Goal: Task Accomplishment & Management: Manage account settings

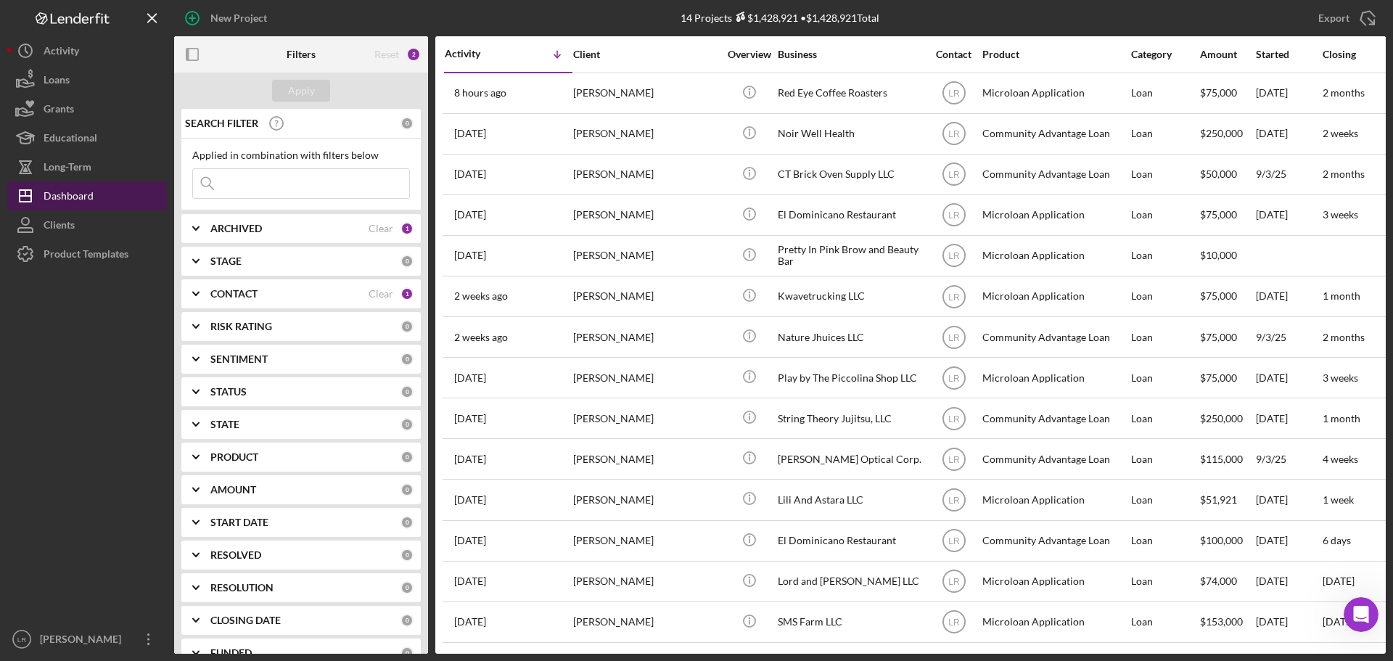
click at [97, 197] on button "Icon/Dashboard Dashboard" at bounding box center [87, 195] width 160 height 29
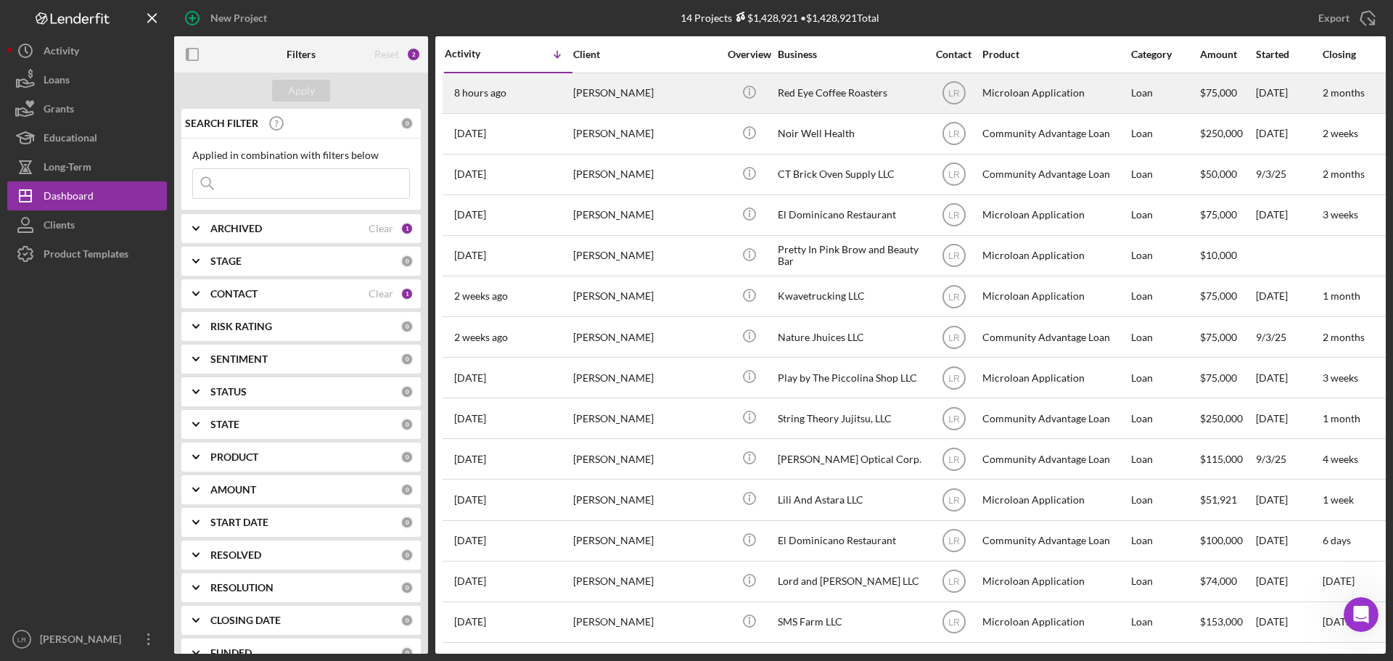
click at [587, 100] on div "[PERSON_NAME]" at bounding box center [645, 93] width 145 height 38
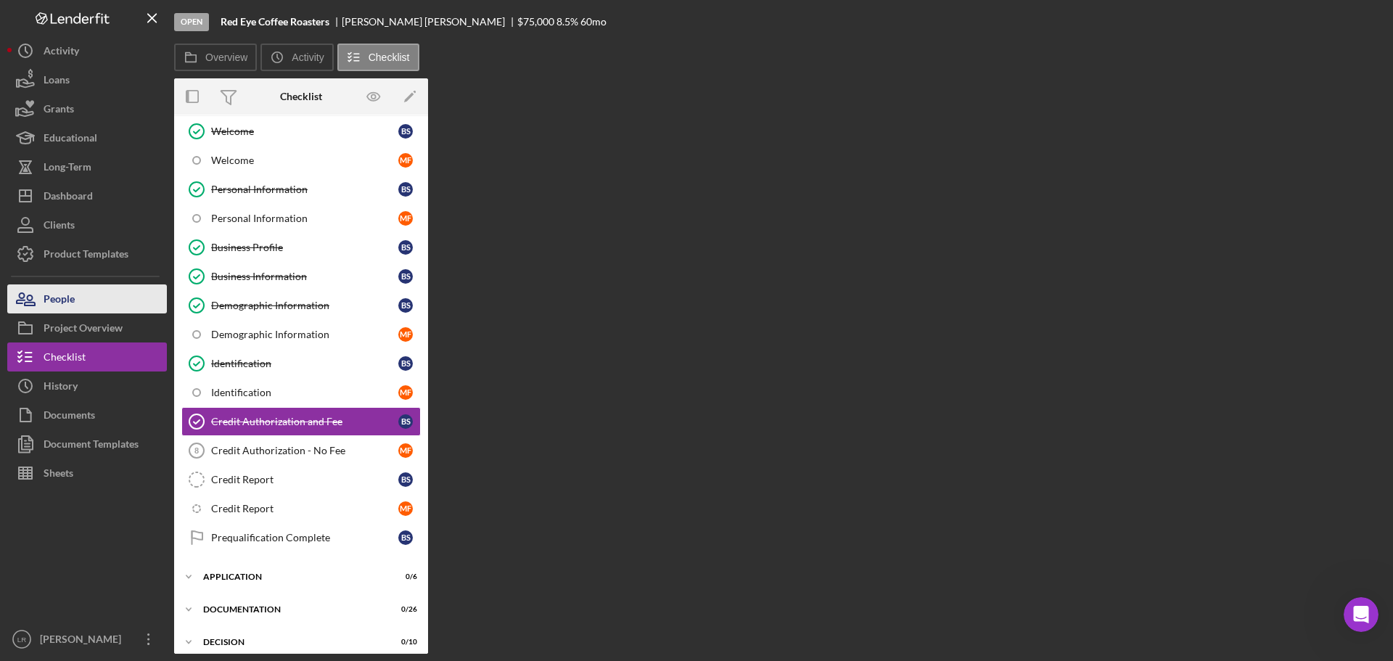
scroll to position [104, 0]
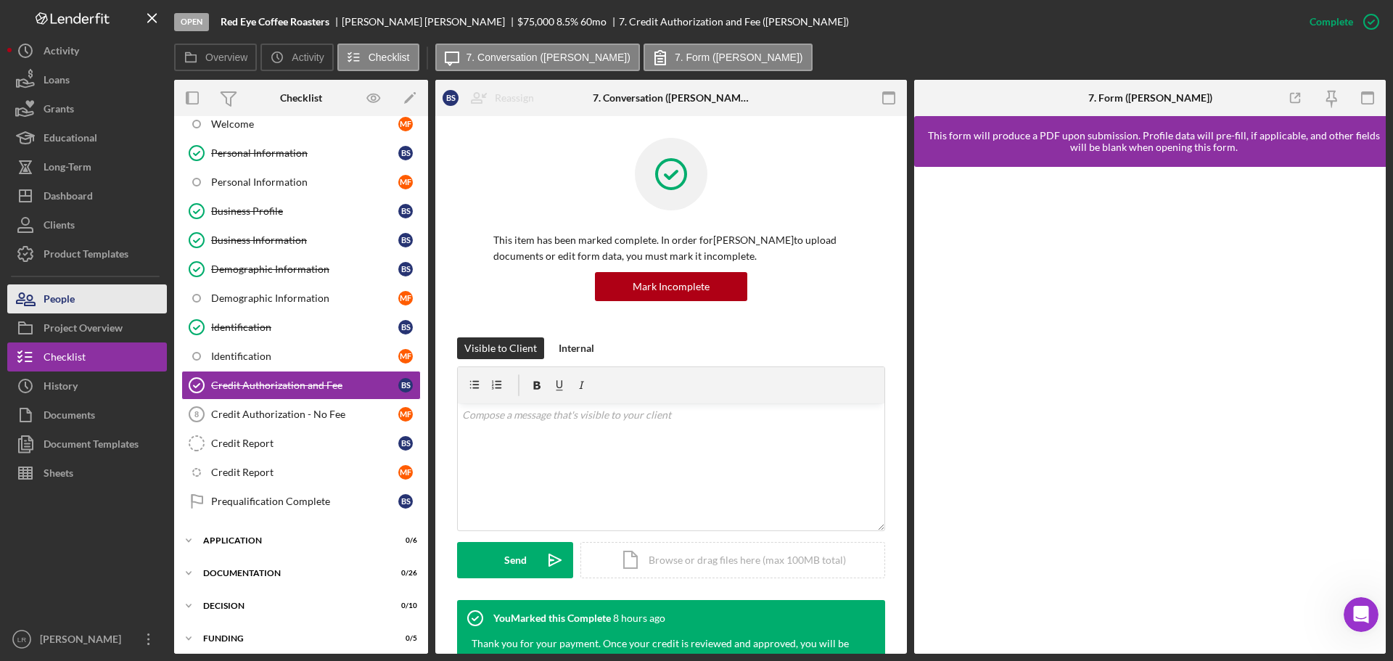
click at [81, 295] on button "People" at bounding box center [87, 298] width 160 height 29
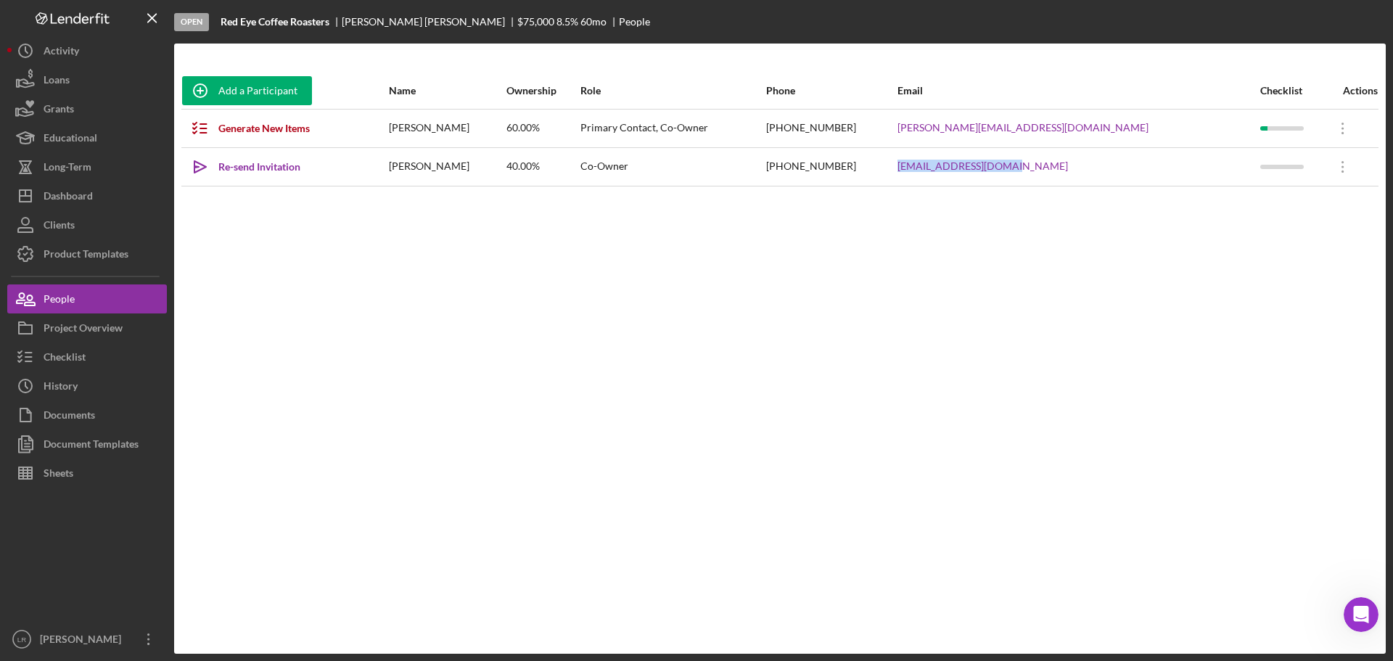
drag, startPoint x: 1166, startPoint y: 168, endPoint x: 1049, endPoint y: 167, distance: 116.8
click at [1030, 168] on tr "Icon/icon-invite-send Re-send Invitation [PERSON_NAME] 40.00% Co-Owner [PHONE_N…" at bounding box center [779, 166] width 1197 height 38
click at [96, 324] on div "Project Overview" at bounding box center [83, 329] width 79 height 33
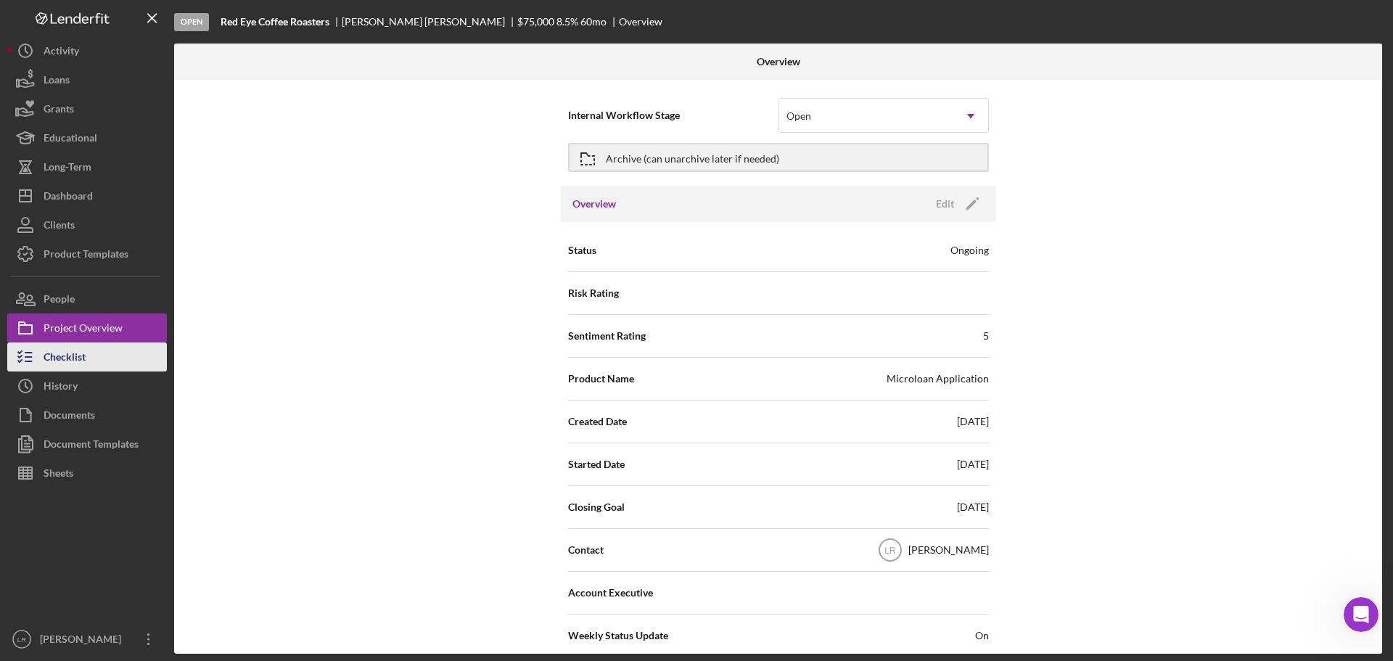
click at [89, 352] on button "Checklist" at bounding box center [87, 356] width 160 height 29
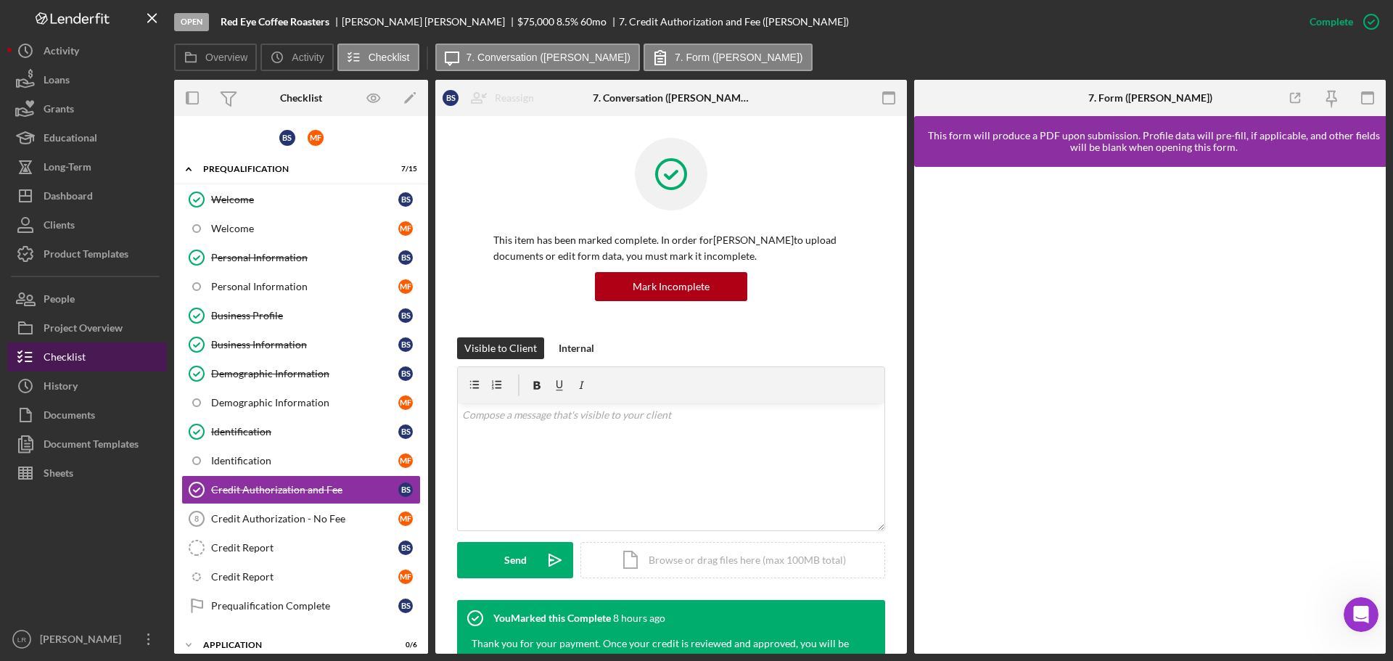
scroll to position [104, 0]
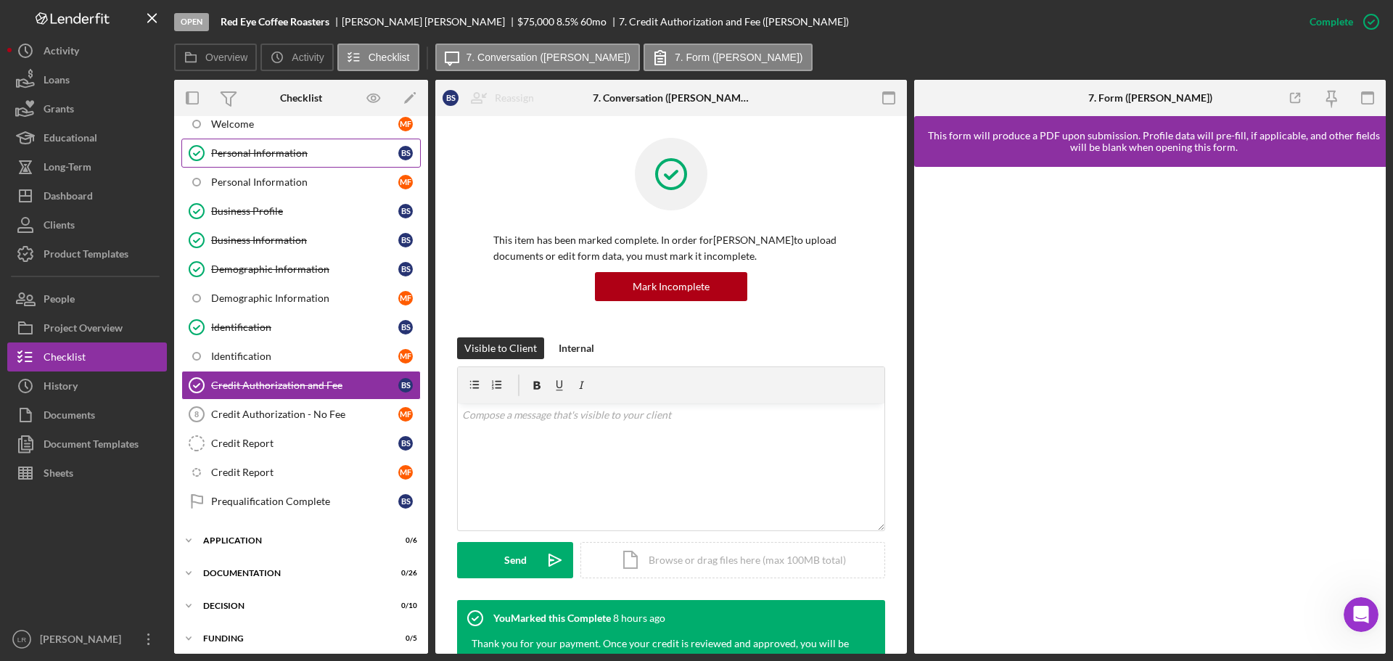
click at [318, 142] on link "Personal Information Personal Information B S" at bounding box center [300, 153] width 239 height 29
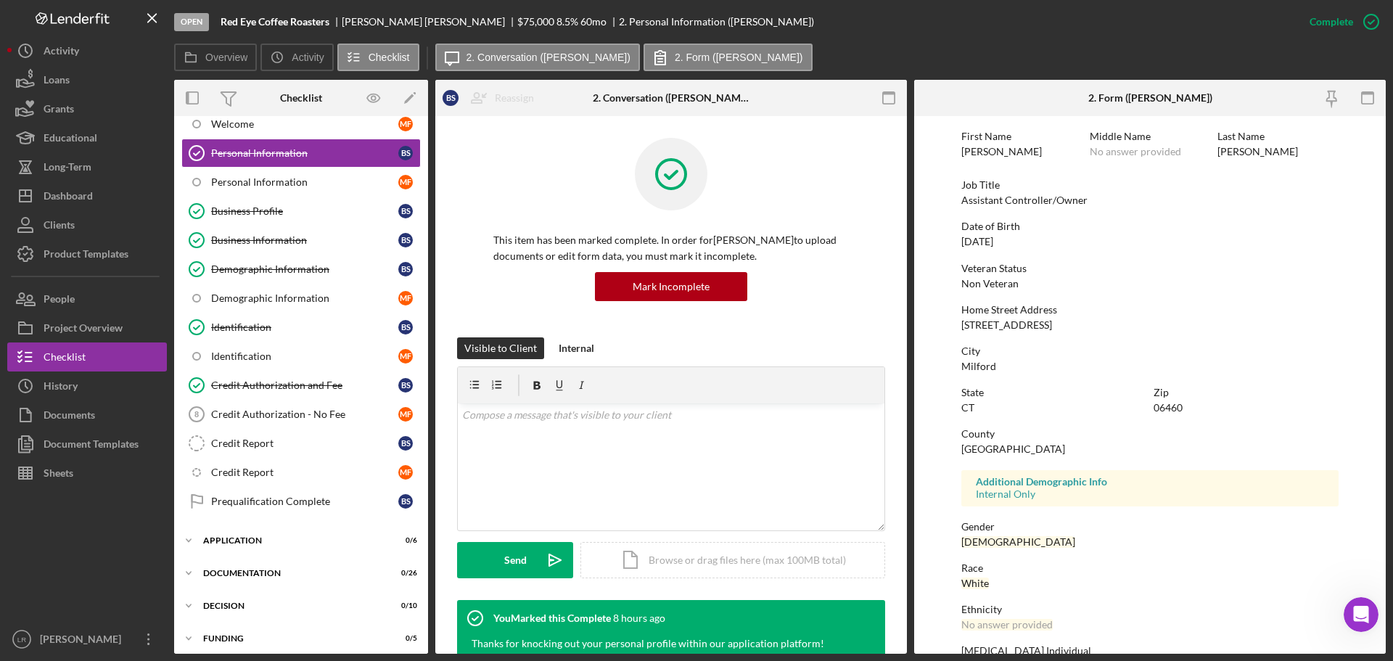
scroll to position [139, 0]
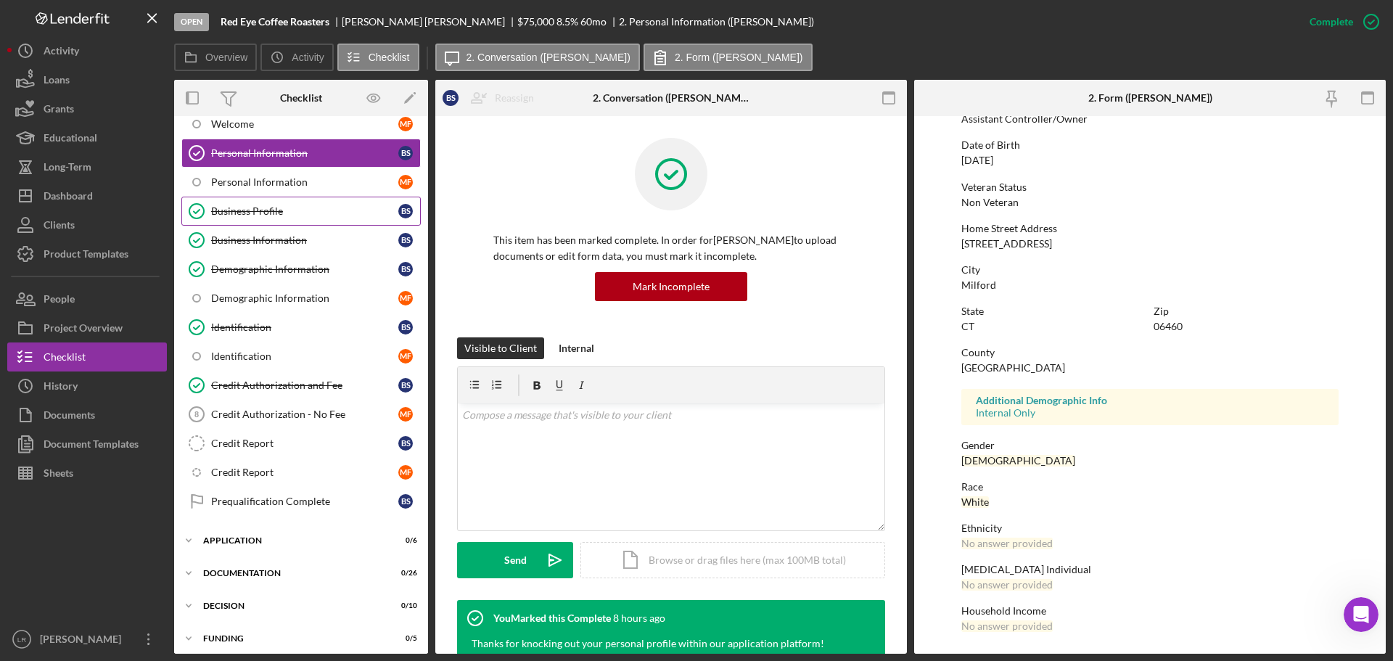
click at [259, 210] on div "Business Profile" at bounding box center [304, 211] width 187 height 12
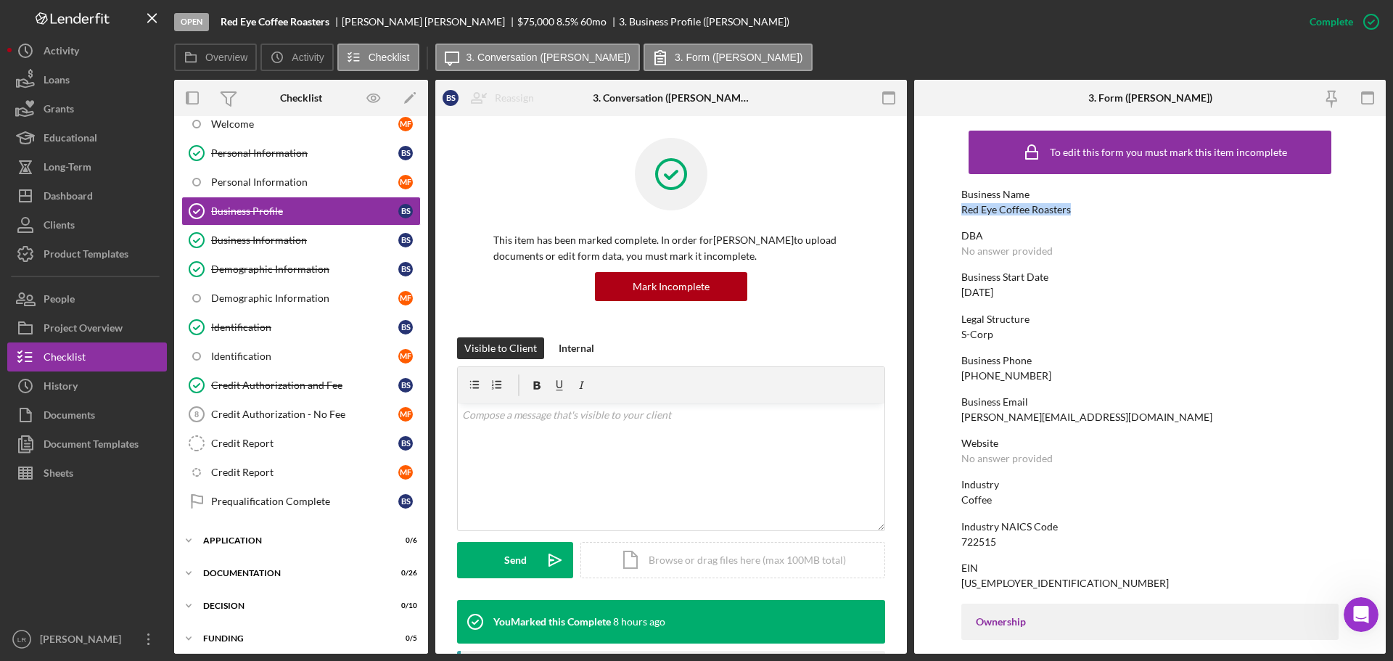
drag, startPoint x: 1082, startPoint y: 211, endPoint x: 956, endPoint y: 210, distance: 125.5
click at [956, 210] on form "To edit this form you must mark this item incomplete Business Name Red Eye Coff…" at bounding box center [1150, 385] width 472 height 538
copy div "Red Eye Coffee Roasters"
click at [81, 303] on button "People" at bounding box center [87, 298] width 160 height 29
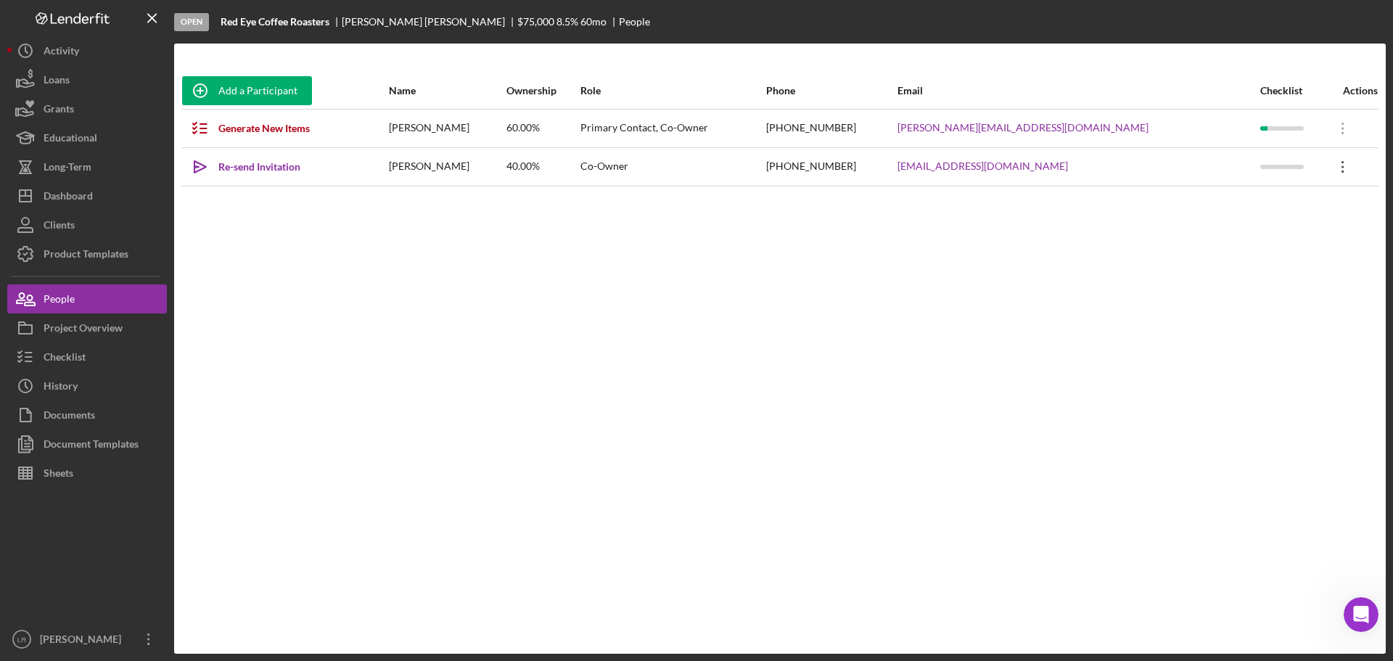
click at [1327, 168] on icon "Icon/Overflow" at bounding box center [1343, 167] width 36 height 36
click at [1279, 231] on button "Icon/Link Get Invitation Link" at bounding box center [1268, 234] width 160 height 29
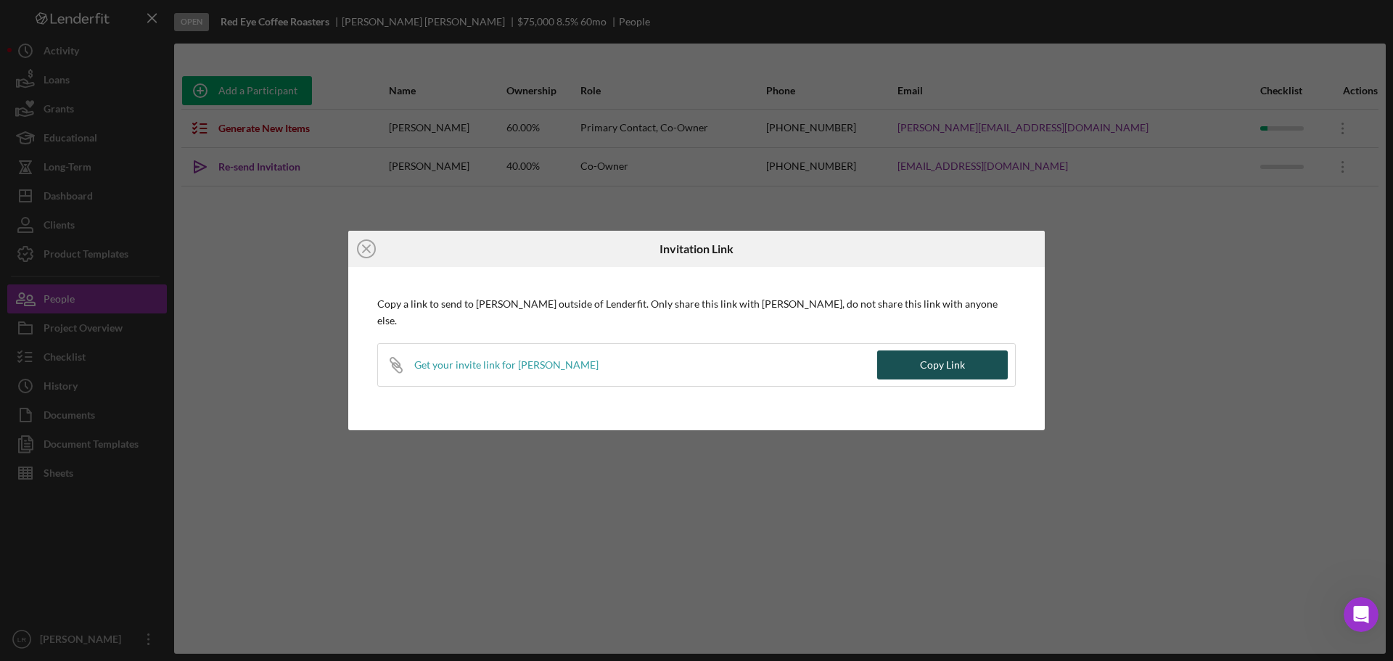
click at [944, 374] on div "Copy Link" at bounding box center [942, 364] width 45 height 29
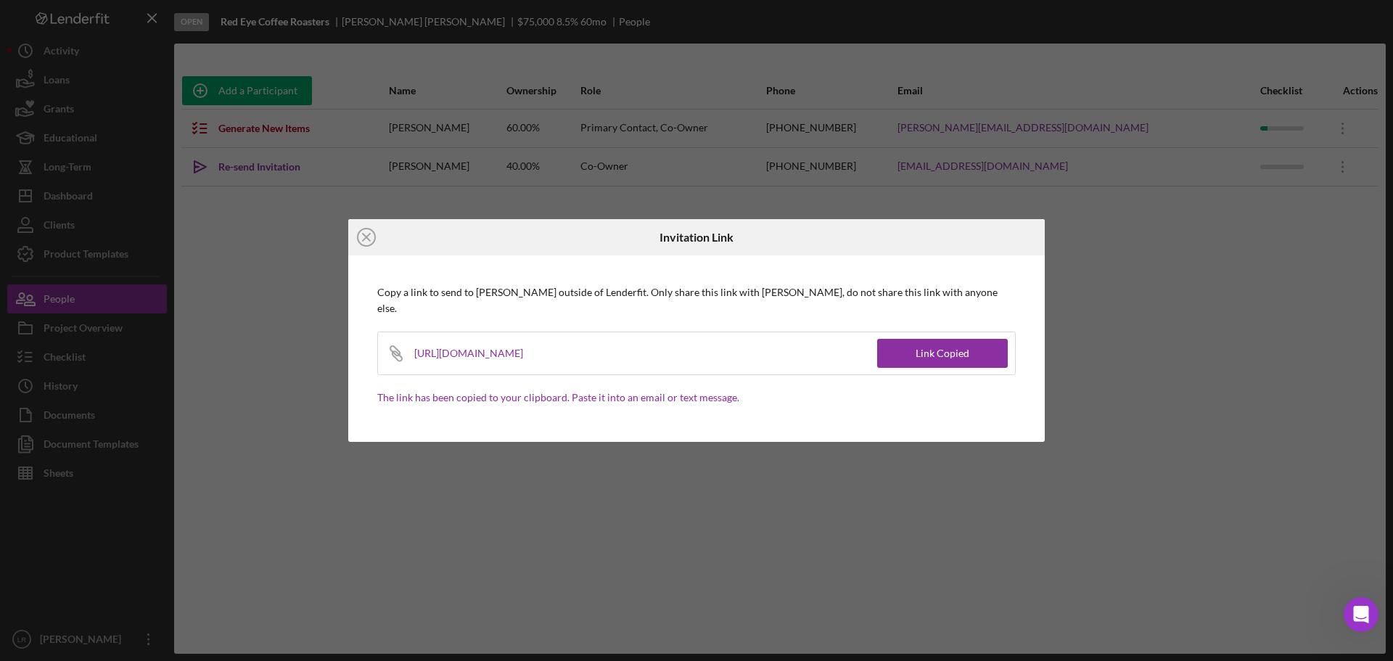
click at [365, 235] on line at bounding box center [366, 237] width 7 height 7
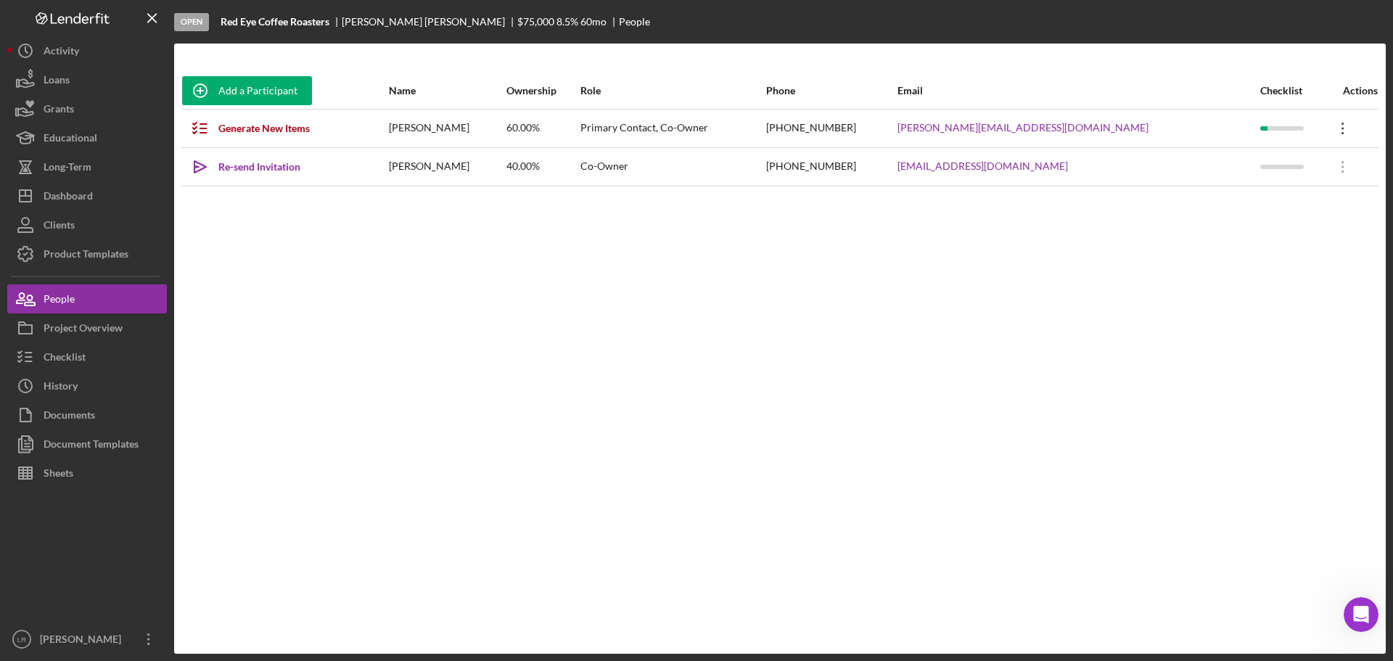
click at [1335, 126] on icon "Icon/Overflow" at bounding box center [1343, 128] width 36 height 36
click at [1233, 172] on div "Icon/Edit Edit" at bounding box center [1268, 167] width 160 height 30
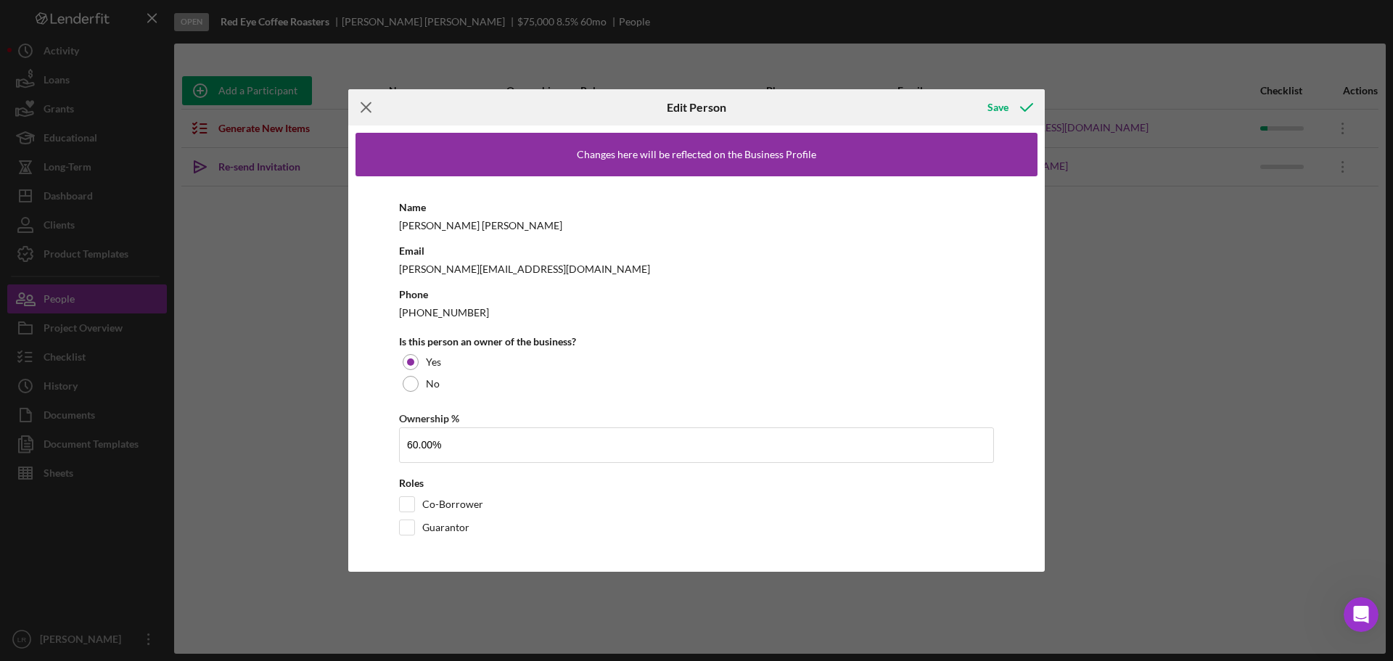
click at [368, 101] on icon "Icon/Menu Close" at bounding box center [366, 107] width 36 height 36
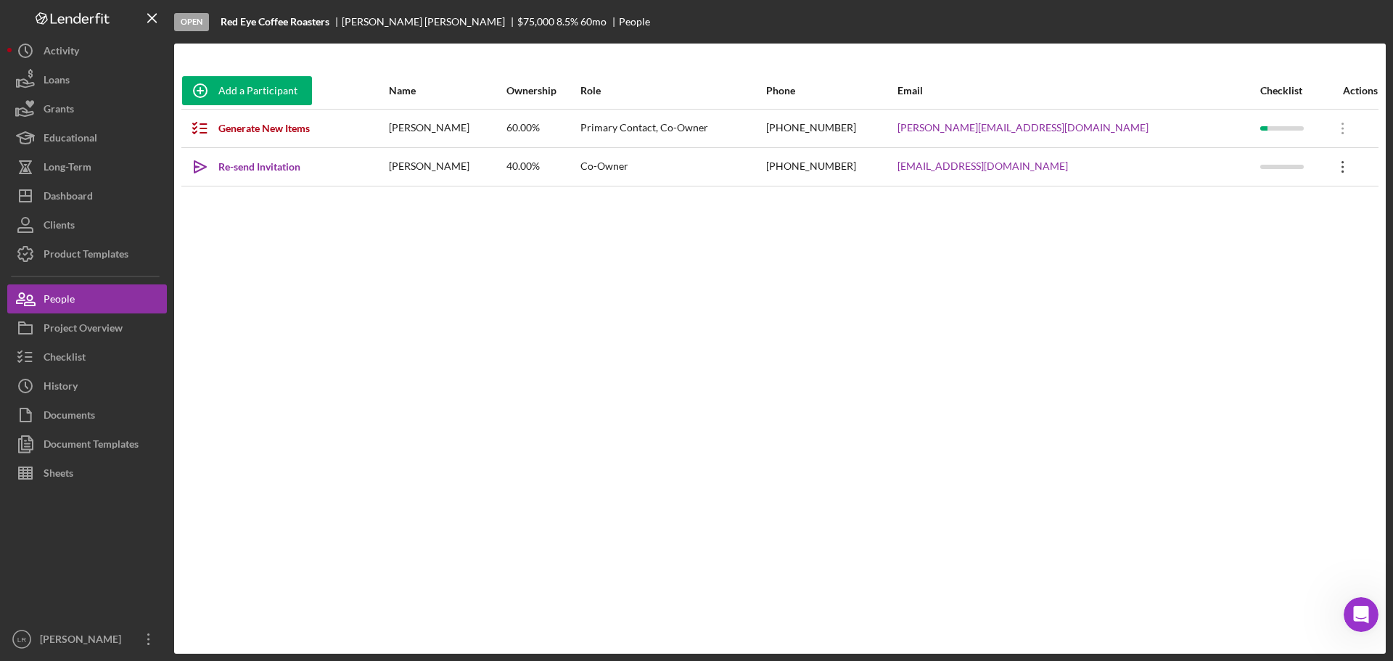
click at [1341, 166] on icon at bounding box center [1342, 167] width 2 height 12
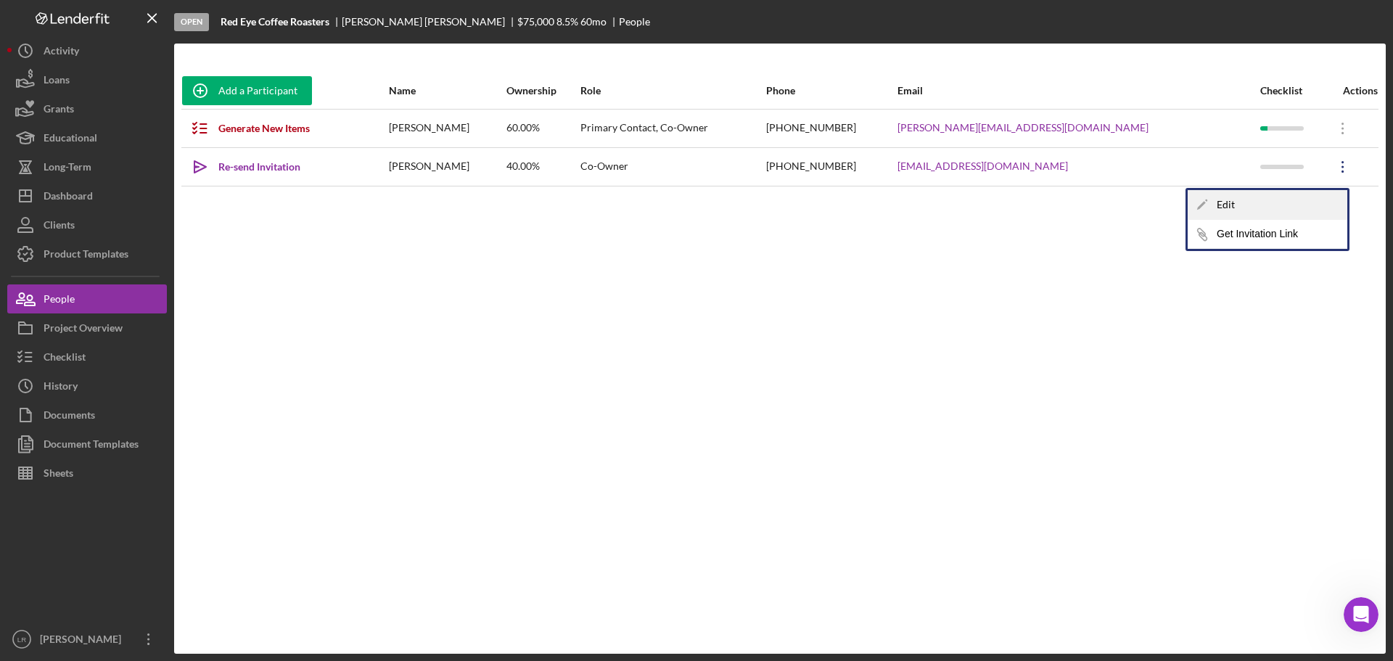
click at [1241, 215] on div "Icon/Edit Edit" at bounding box center [1268, 205] width 160 height 30
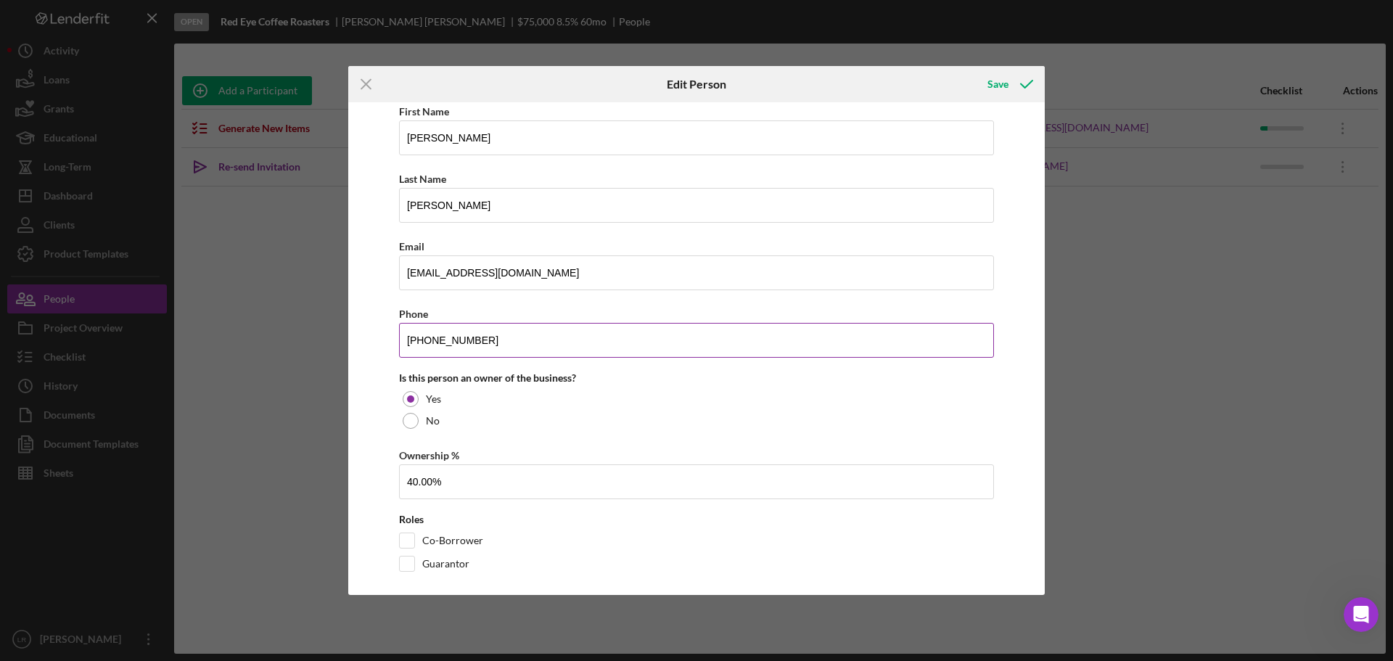
scroll to position [86, 0]
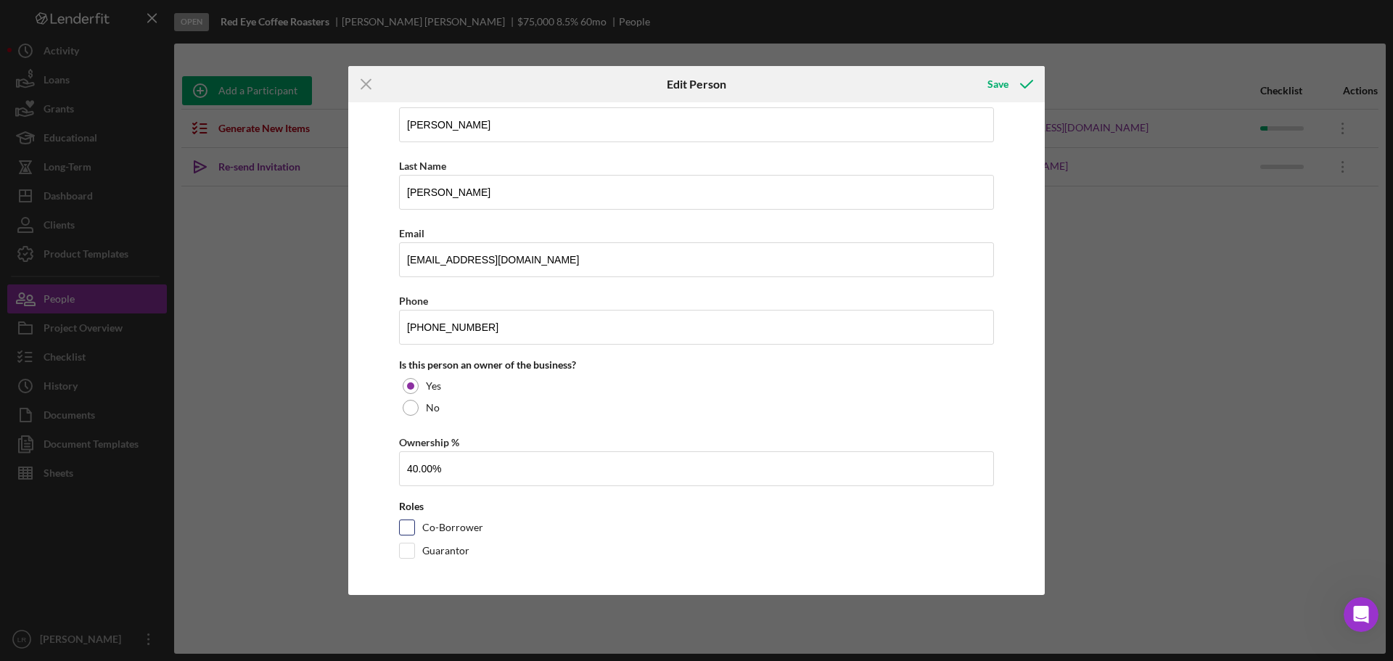
click at [406, 524] on input "Co-Borrower" at bounding box center [407, 527] width 15 height 15
checkbox input "true"
click at [1016, 80] on icon "button" at bounding box center [1026, 84] width 36 height 36
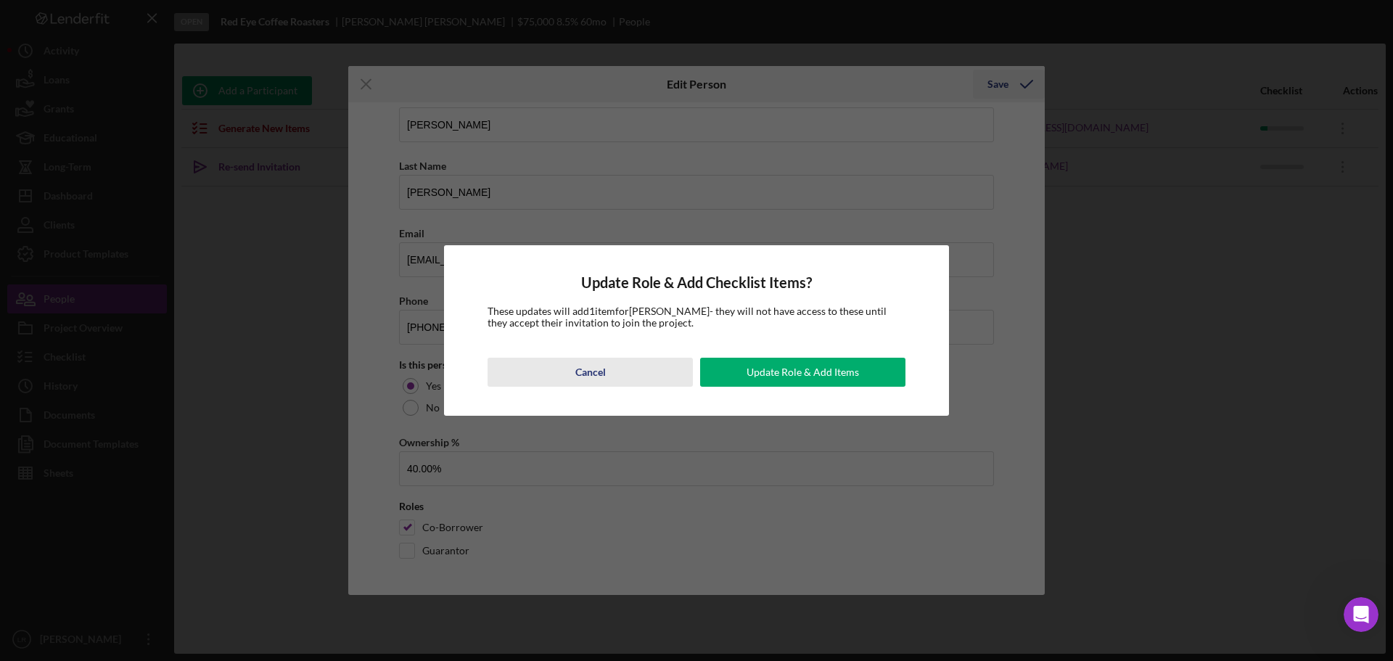
click at [604, 371] on div "Cancel" at bounding box center [590, 372] width 30 height 29
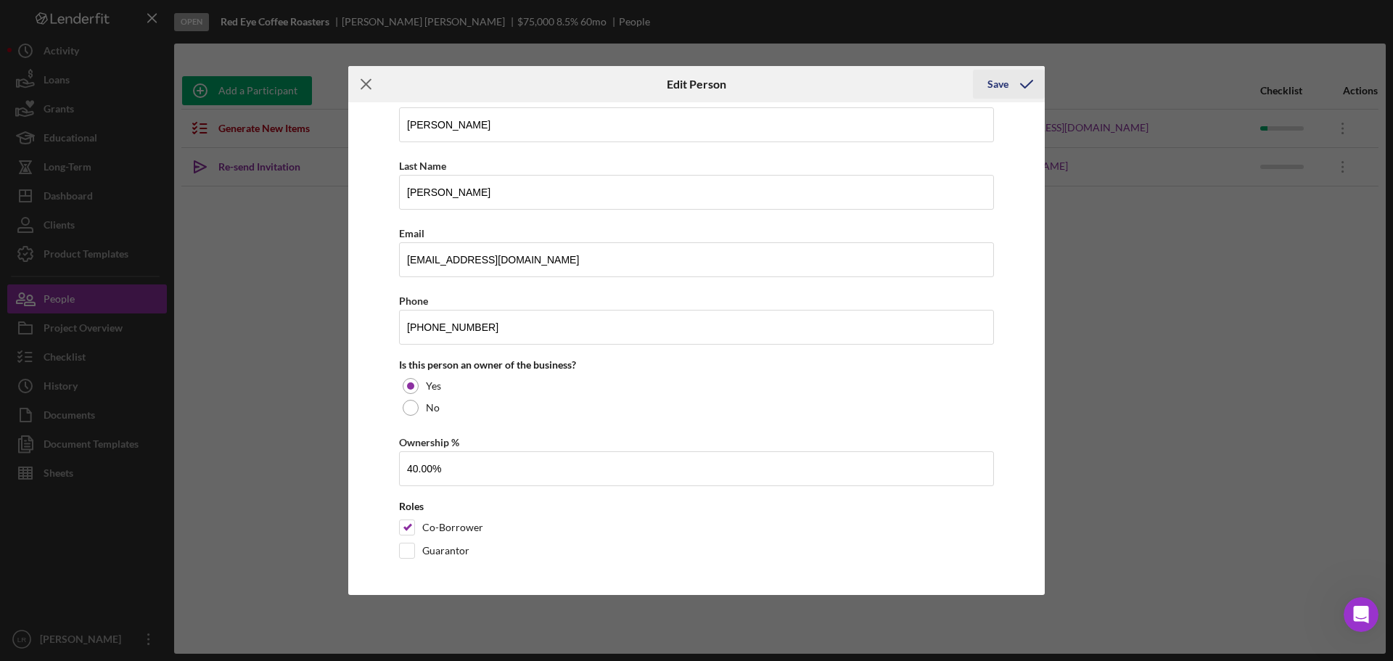
click at [366, 86] on icon "Icon/Menu Close" at bounding box center [366, 84] width 36 height 36
